Goal: Navigation & Orientation: Find specific page/section

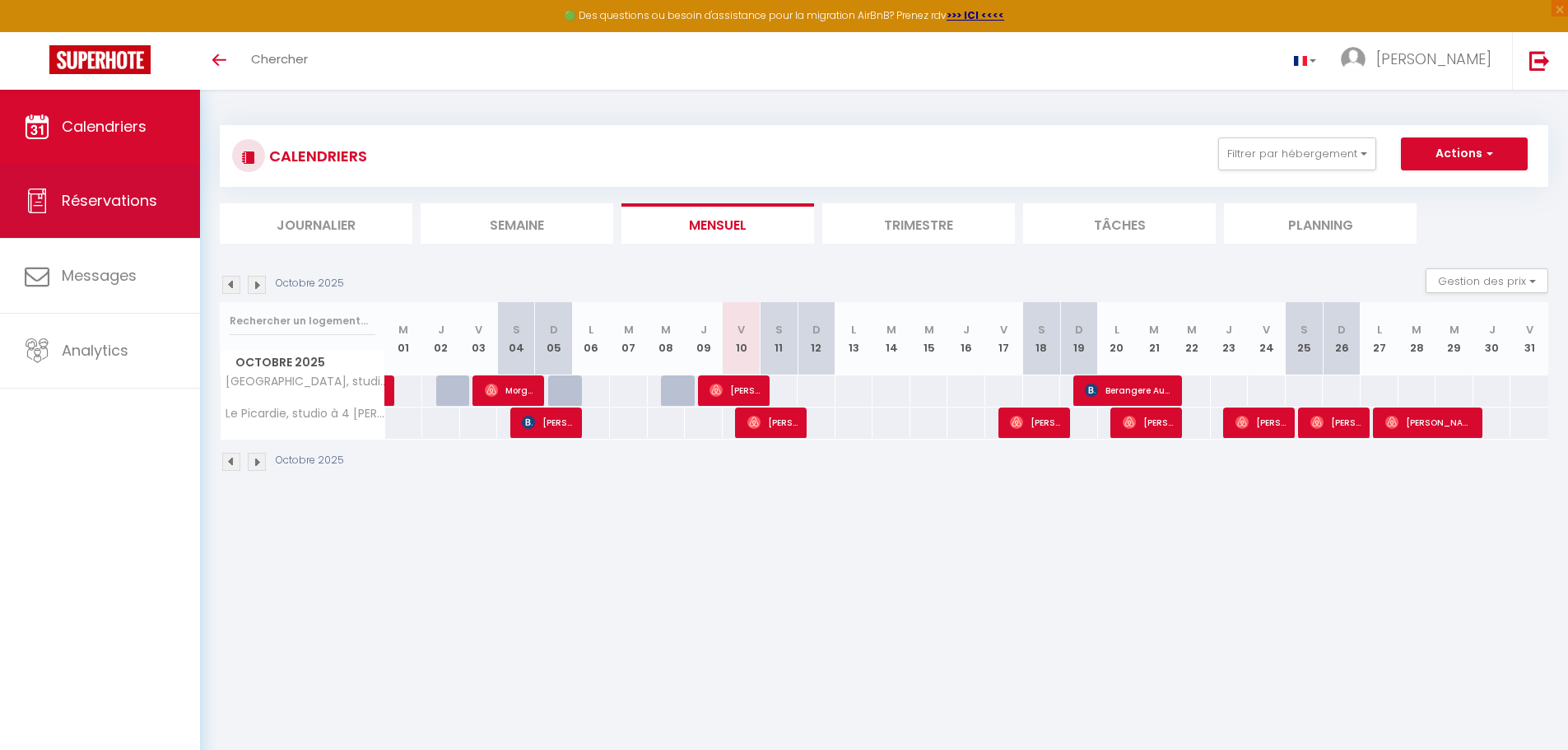
click at [113, 190] on span "Réservations" at bounding box center [109, 200] width 96 height 21
select select "not_cancelled"
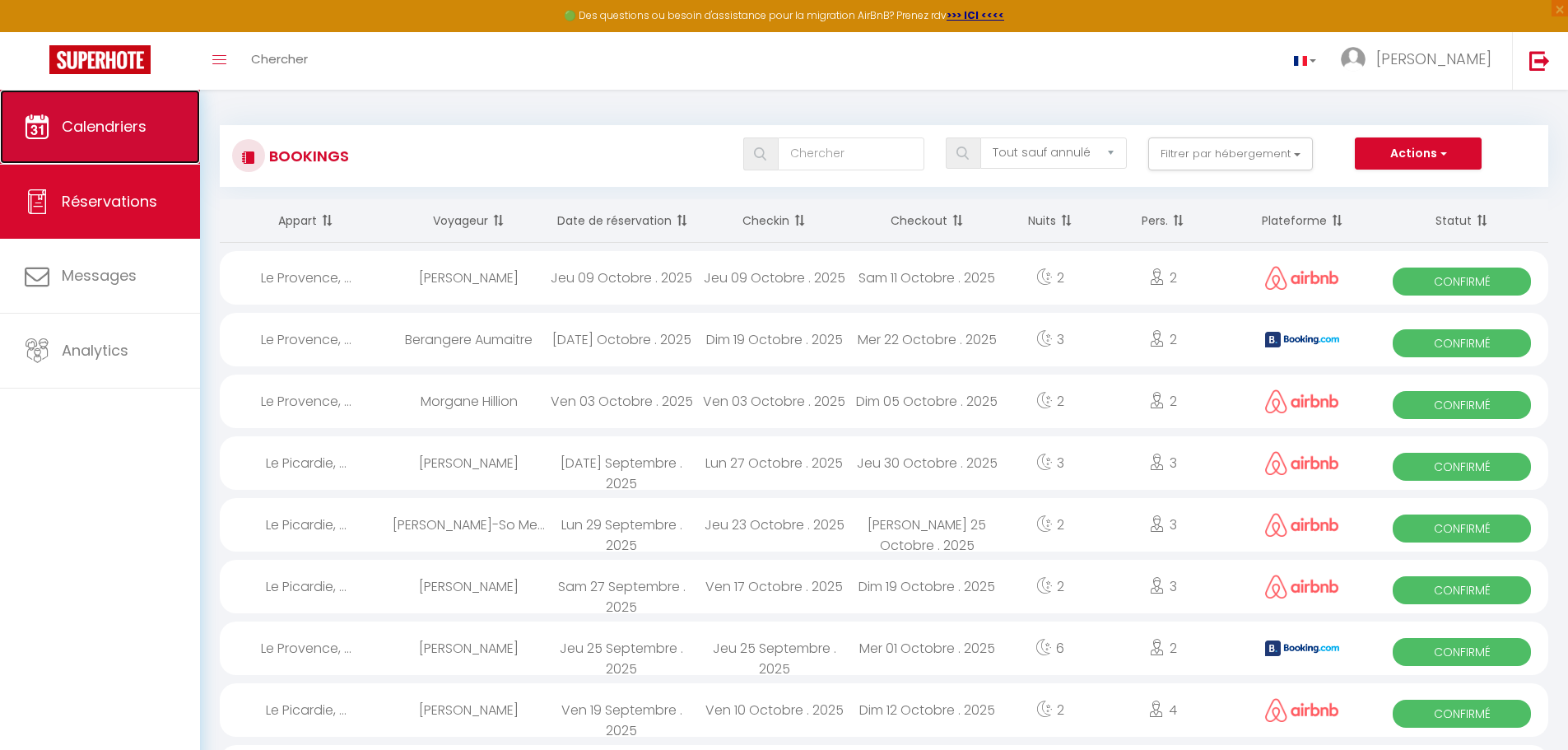
click at [113, 124] on span "Calendriers" at bounding box center [104, 126] width 85 height 21
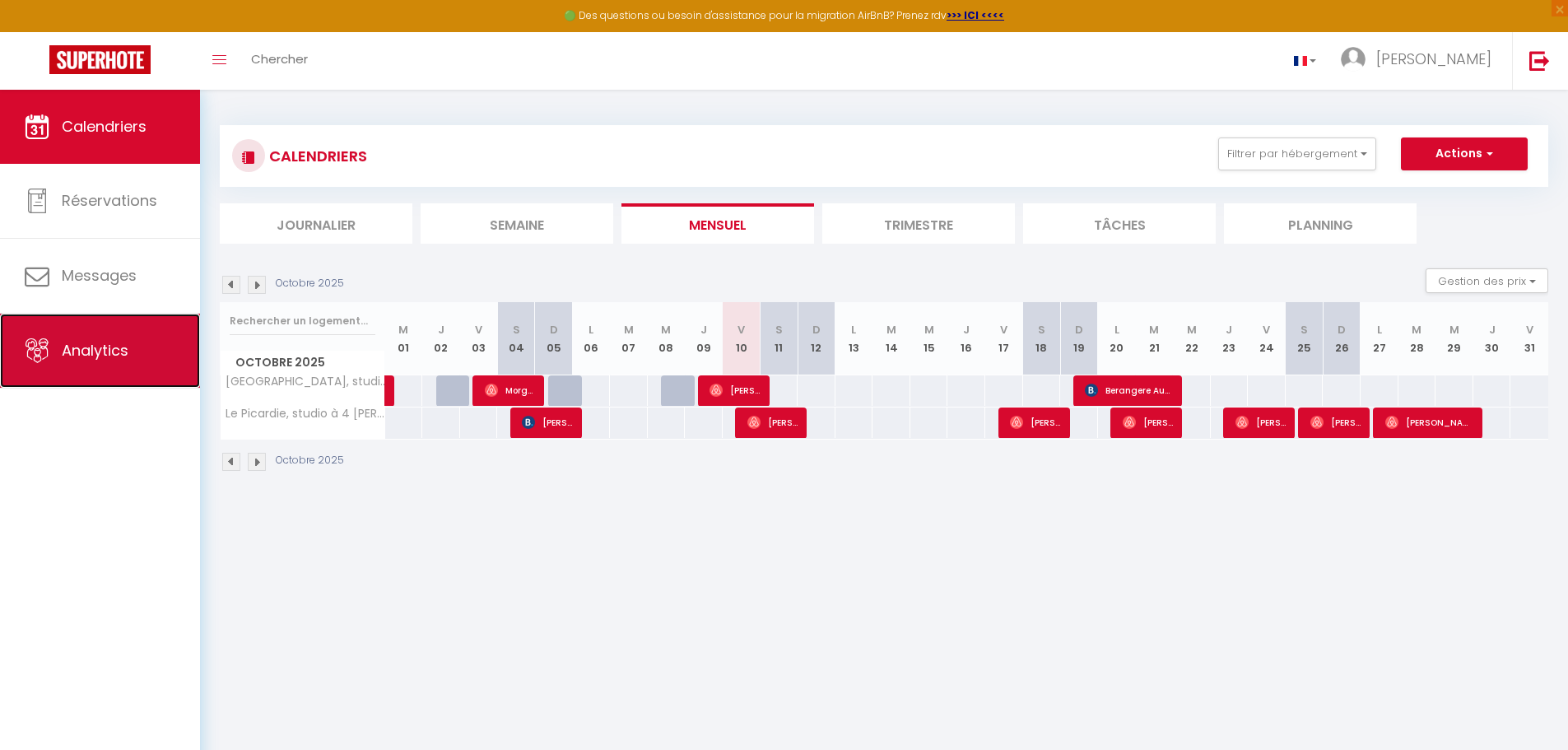
click at [92, 335] on link "Analytics" at bounding box center [100, 351] width 200 height 74
select select "2025"
select select "10"
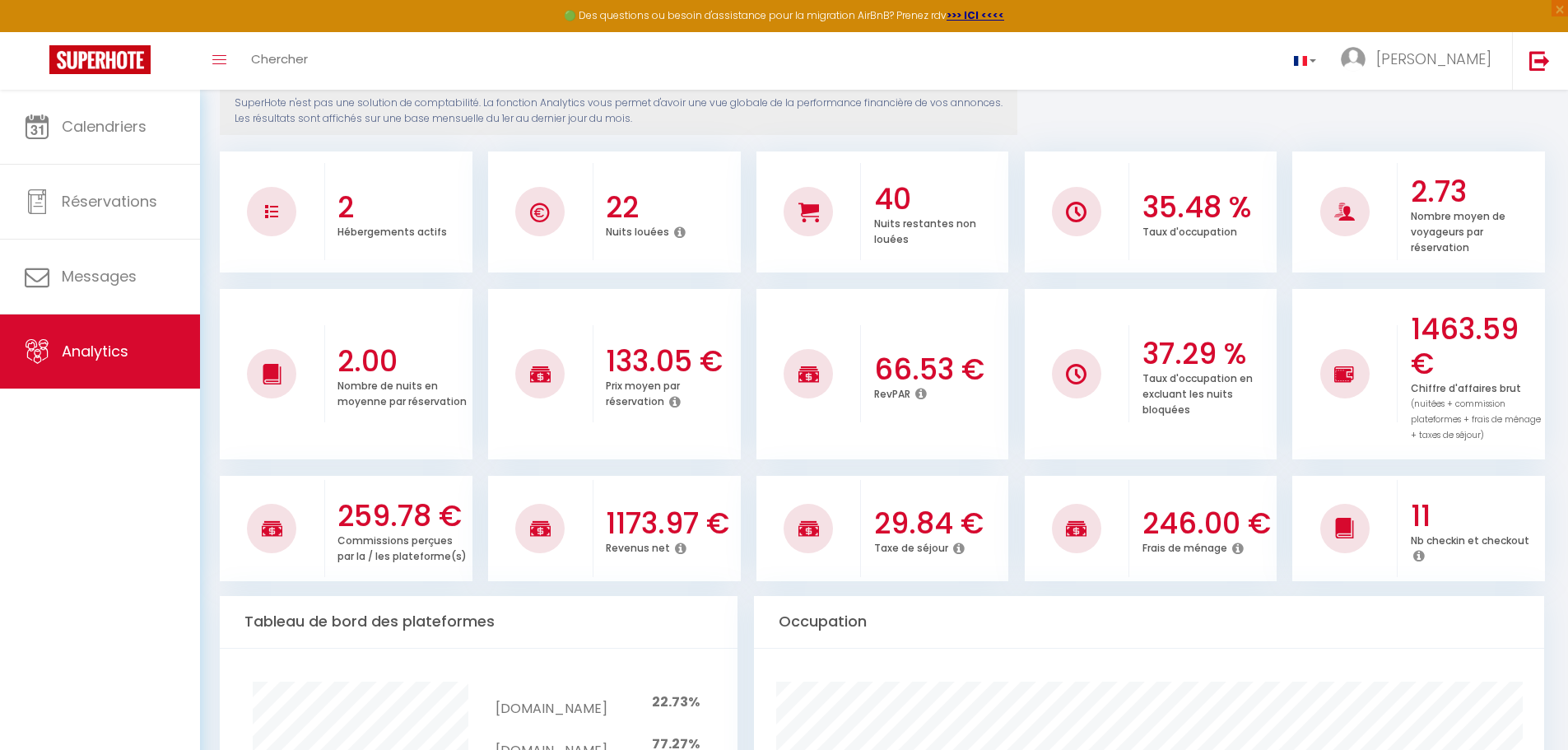
scroll to position [274, 0]
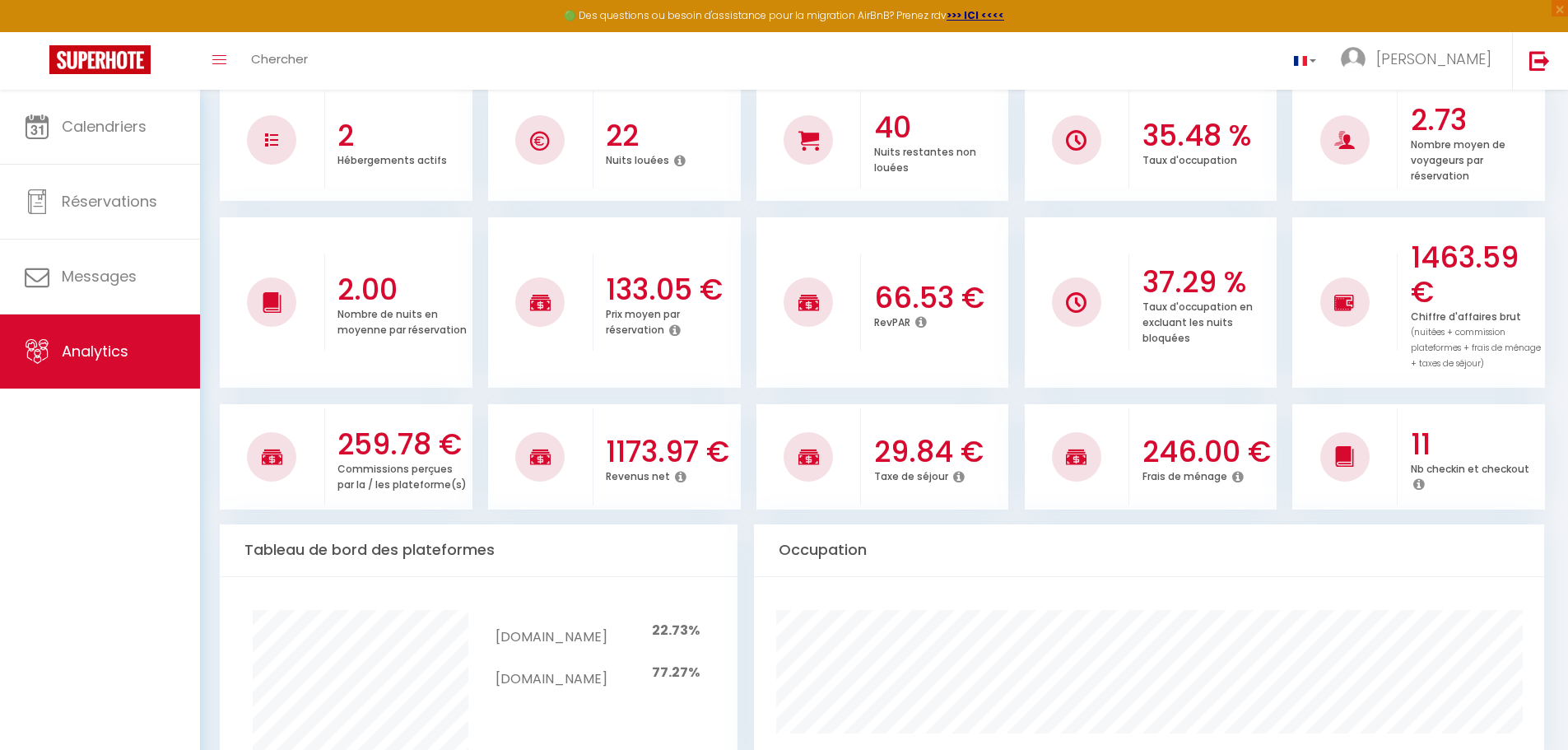
click at [679, 477] on icon at bounding box center [680, 477] width 12 height 14
click at [679, 484] on div "Revenus net" at bounding box center [670, 477] width 131 height 15
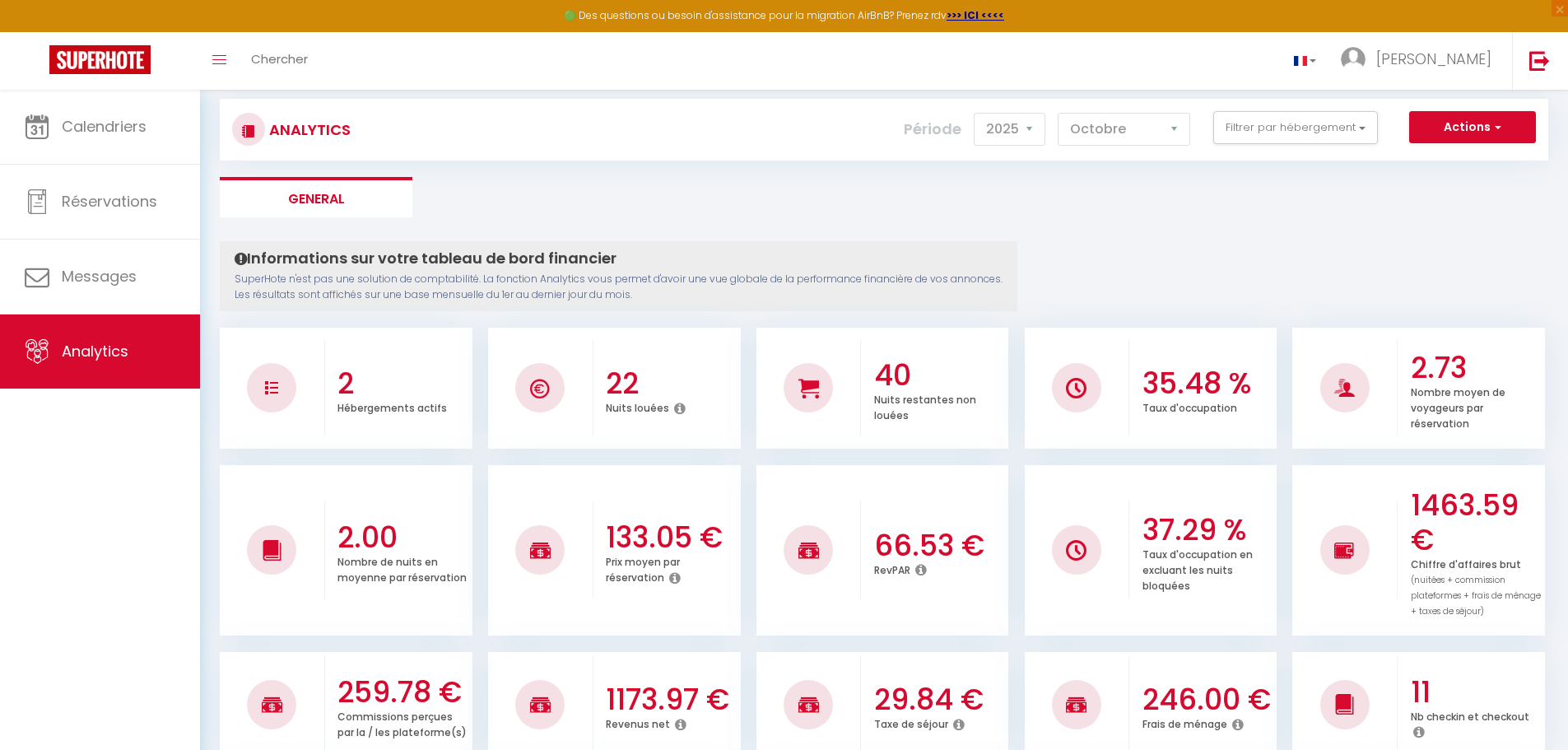
scroll to position [0, 0]
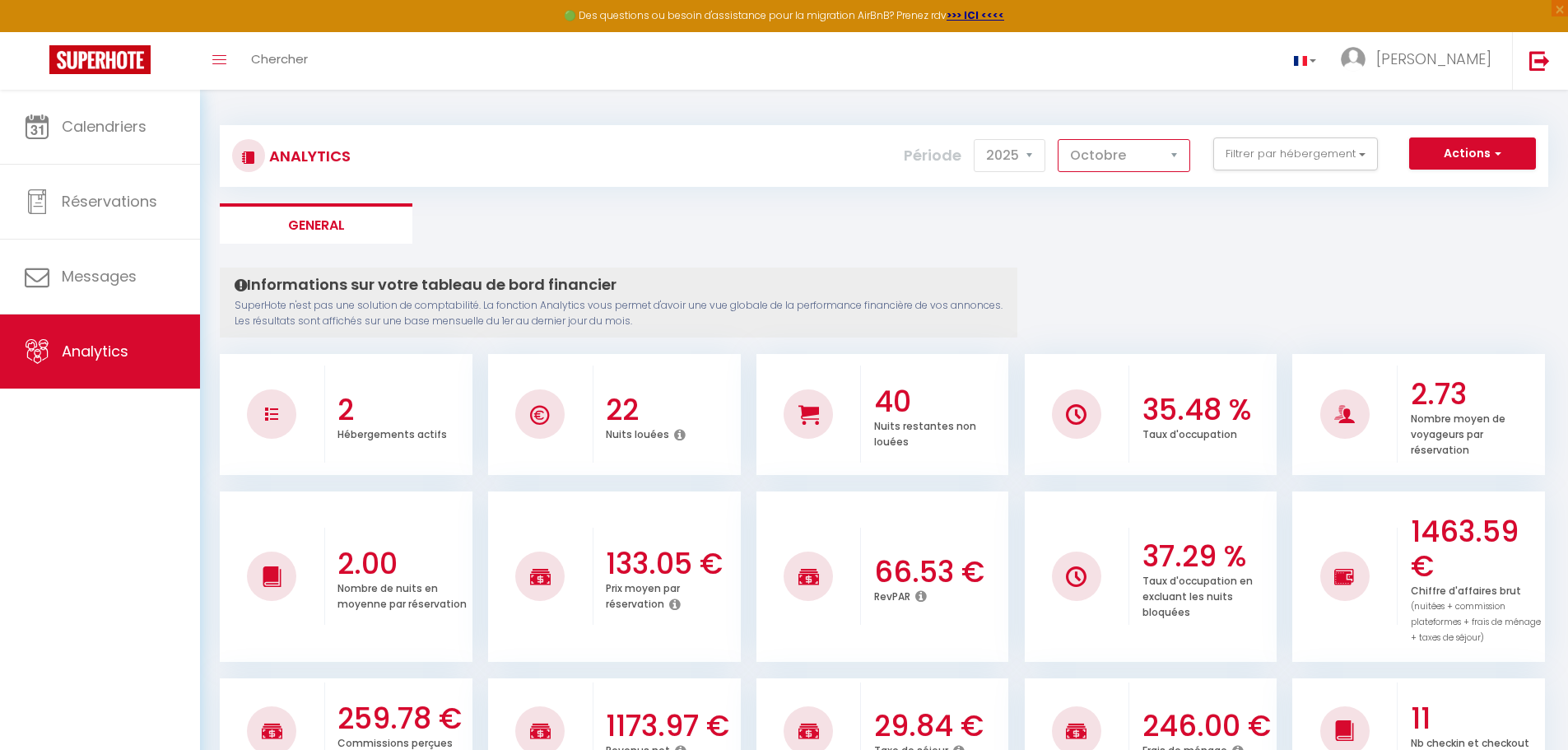
click at [1145, 151] on select "Janvier Février Mars Avril Mai Juin Juillet Août Septembre Octobre Novembre Déc…" at bounding box center [1123, 155] width 133 height 32
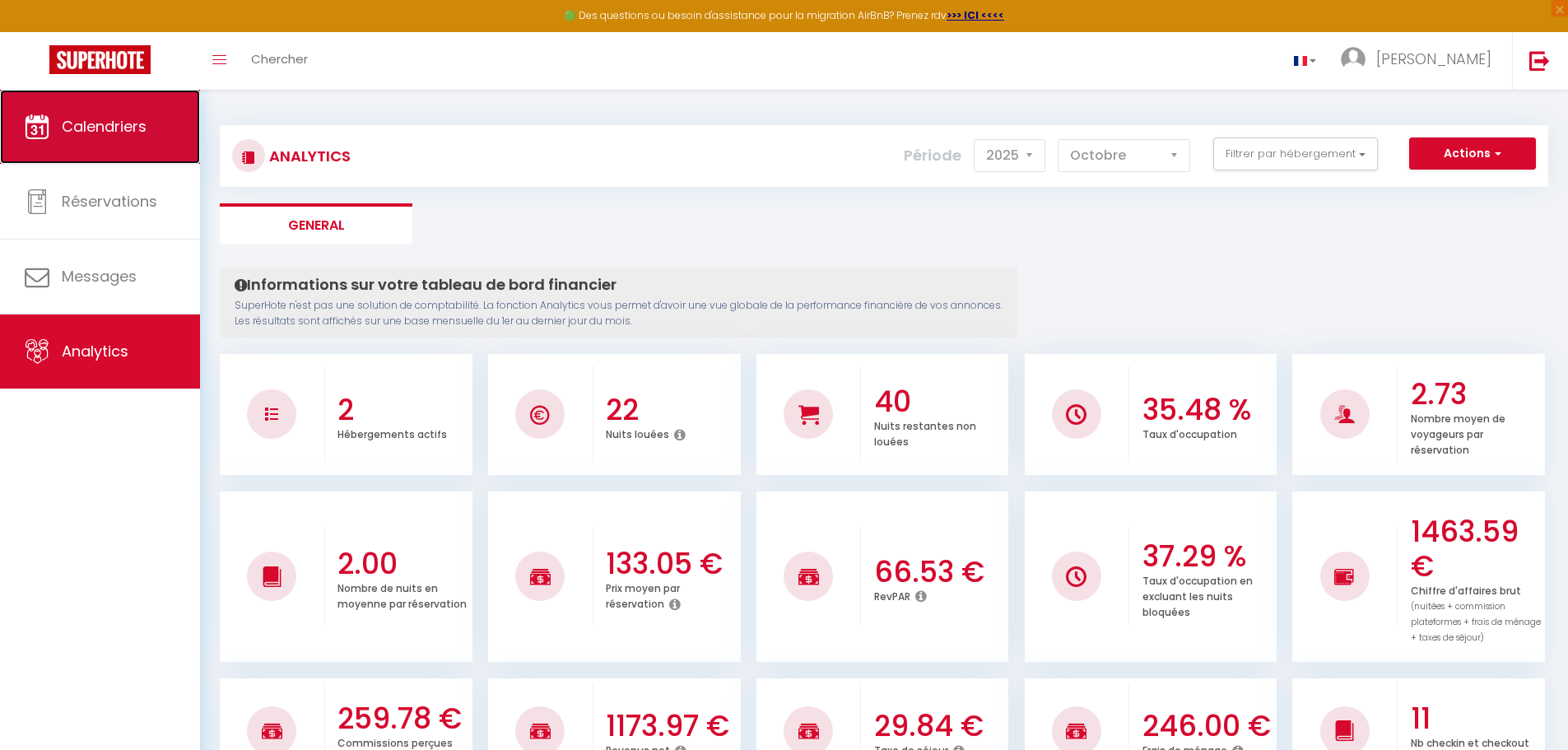
click at [111, 151] on link "Calendriers" at bounding box center [100, 126] width 200 height 74
